Goal: Find specific page/section: Find specific page/section

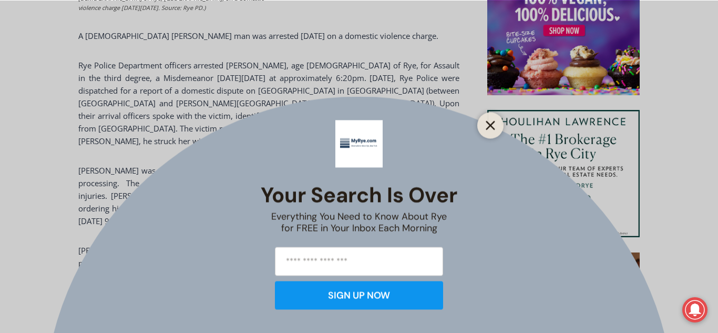
click at [489, 122] on icon "Close" at bounding box center [490, 124] width 9 height 9
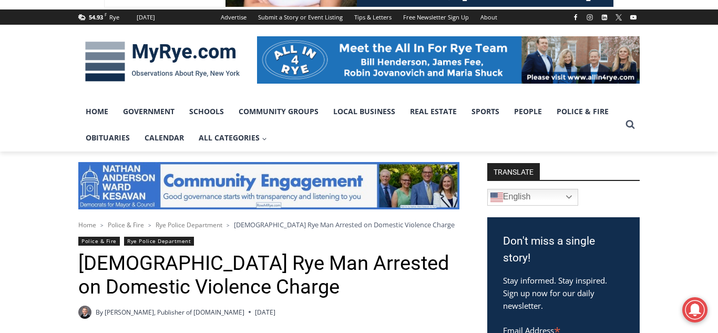
scroll to position [85, 0]
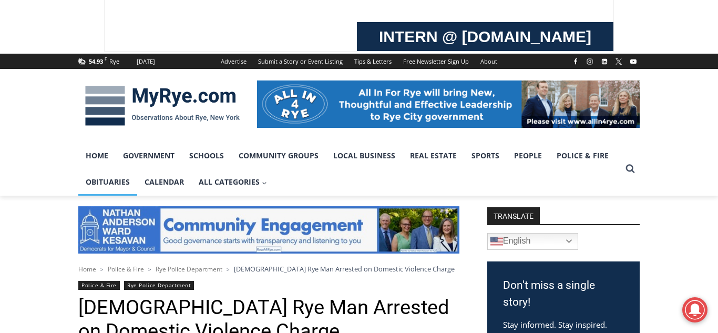
click at [110, 181] on link "Obituaries" at bounding box center [107, 182] width 59 height 26
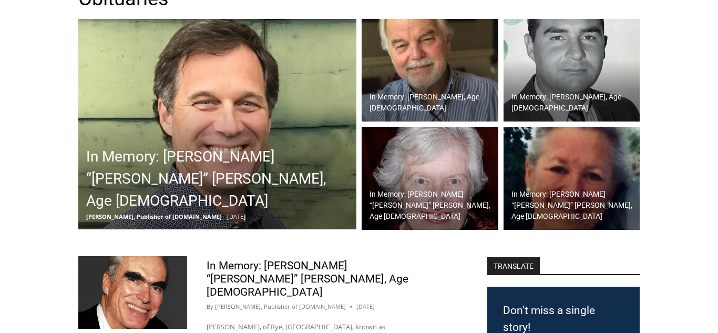
scroll to position [192, 0]
